Goal: Task Accomplishment & Management: Manage account settings

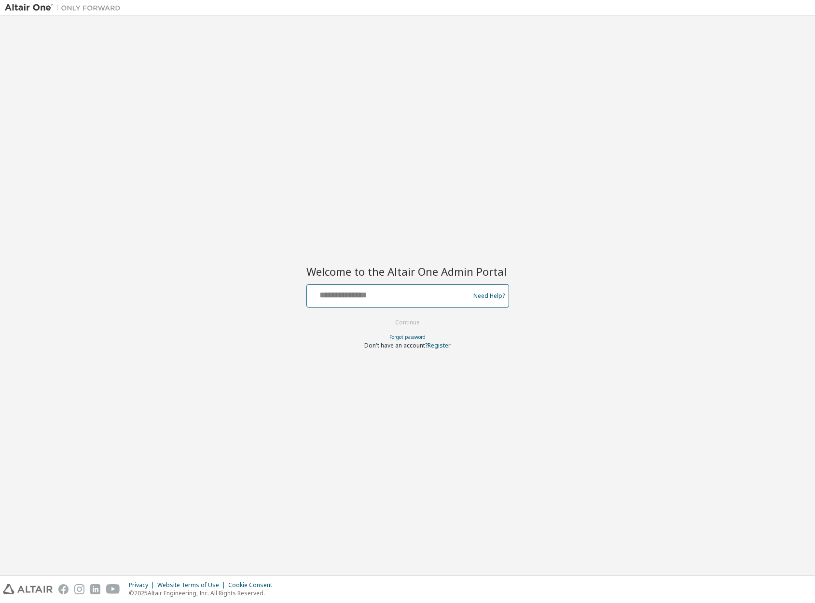
click at [383, 297] on input "text" at bounding box center [390, 294] width 158 height 14
type input "**********"
click at [420, 325] on button "Continue" at bounding box center [407, 322] width 45 height 14
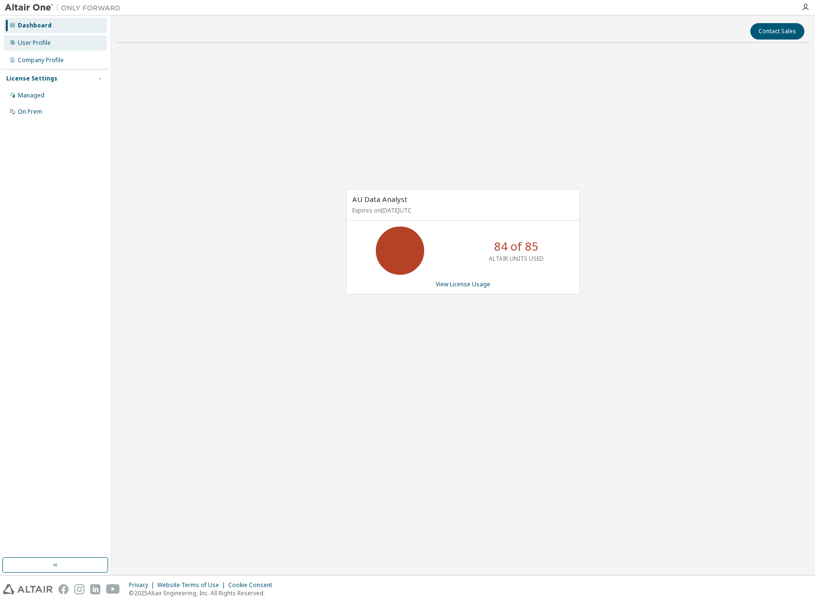
click at [40, 44] on div "User Profile" at bounding box center [34, 43] width 33 height 8
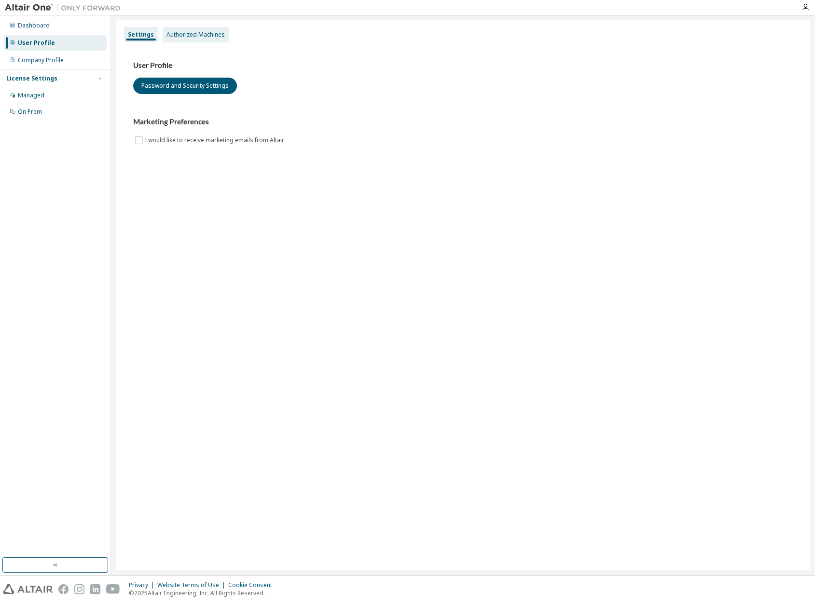
click at [207, 33] on div "Authorized Machines" at bounding box center [195, 35] width 58 height 8
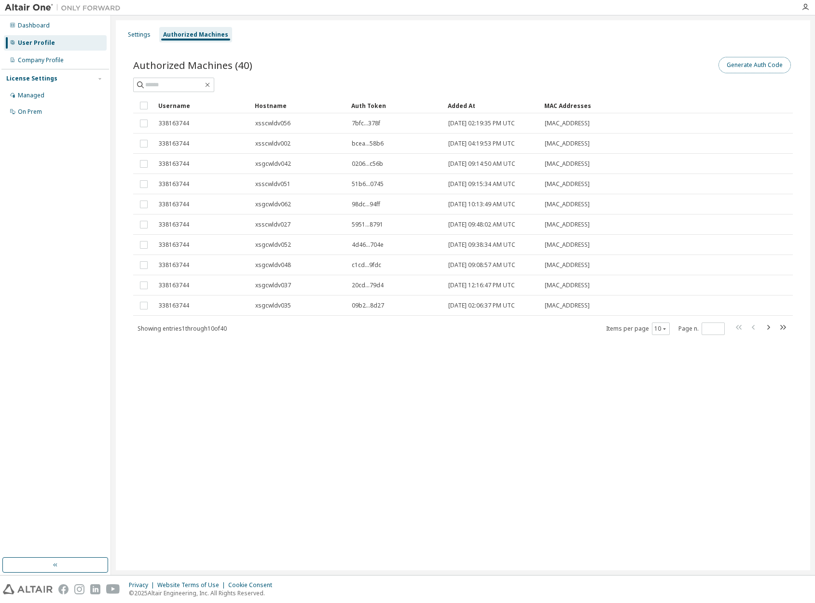
click at [739, 68] on button "Generate Auth Code" at bounding box center [754, 65] width 72 height 16
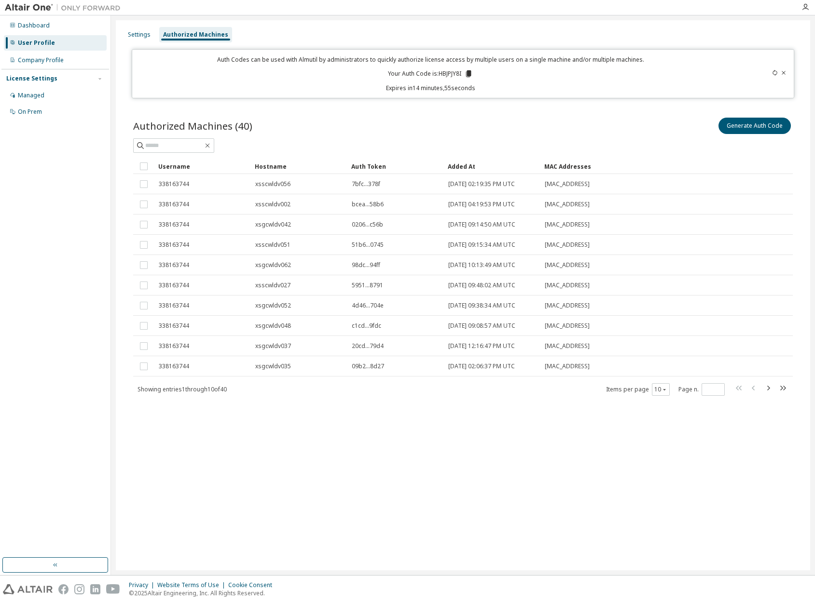
click at [464, 82] on div "Auth Codes can be used with Almutil by administrators to quickly authorize lice…" at bounding box center [430, 73] width 585 height 37
click at [468, 74] on icon at bounding box center [468, 73] width 9 height 9
